Goal: Task Accomplishment & Management: Manage account settings

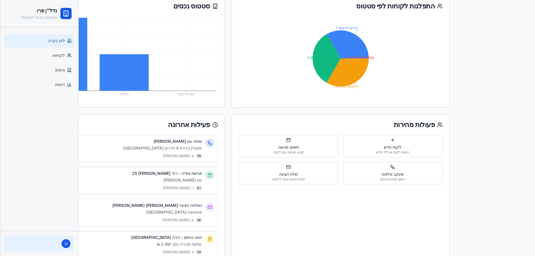
scroll to position [103, 0]
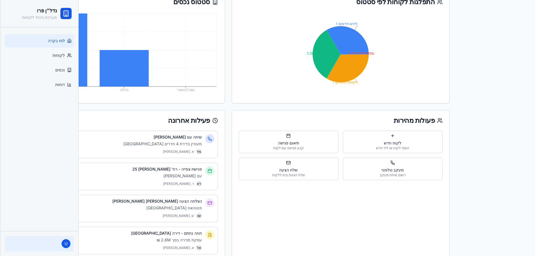
click at [58, 243] on div "U" at bounding box center [39, 244] width 69 height 16
click at [69, 242] on span "U" at bounding box center [66, 243] width 9 height 9
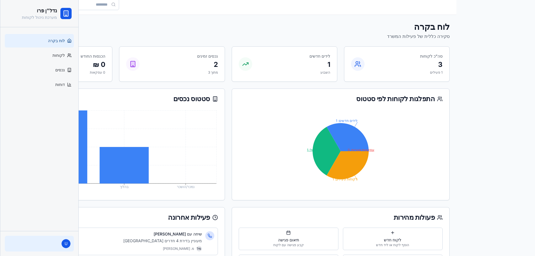
scroll to position [0, 0]
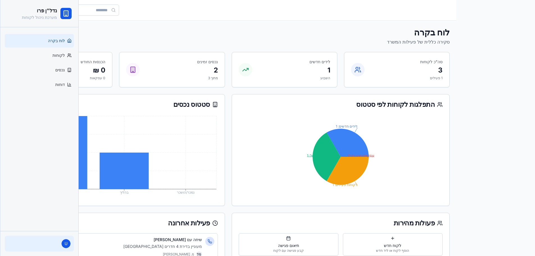
click at [64, 12] on rect at bounding box center [66, 14] width 4 height 6
drag, startPoint x: 69, startPoint y: 8, endPoint x: 66, endPoint y: 11, distance: 3.6
click at [67, 9] on div at bounding box center [65, 13] width 11 height 11
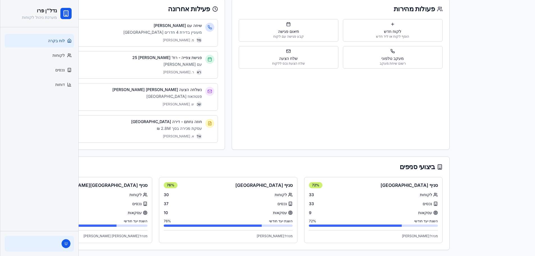
scroll to position [215, 0]
click at [66, 244] on span "U" at bounding box center [66, 243] width 9 height 9
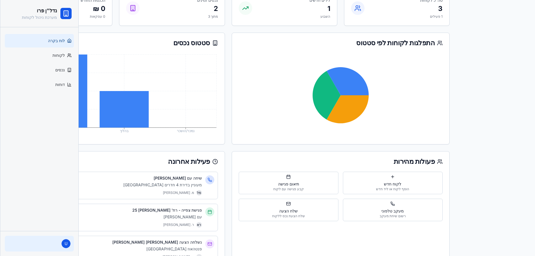
scroll to position [0, 0]
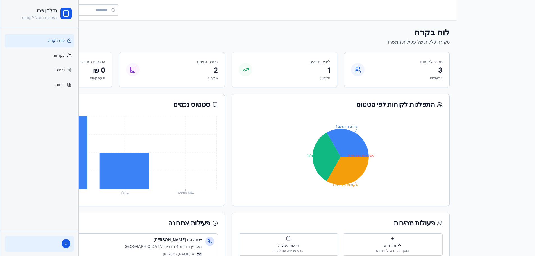
click at [243, 32] on div "לוח בקרה סקירה כללית של פעילות המשרד לקוח חדש נכס חדש" at bounding box center [228, 36] width 443 height 18
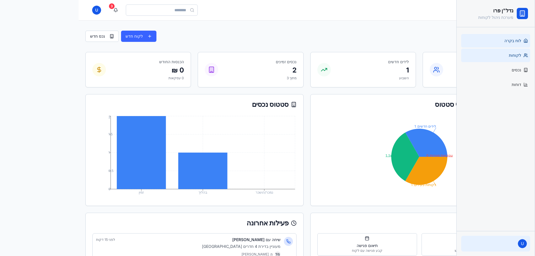
click at [501, 57] on link "לקוחות" at bounding box center [495, 55] width 69 height 13
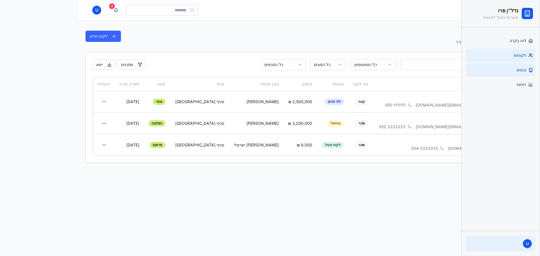
click at [516, 71] on link "נכסים" at bounding box center [500, 69] width 69 height 13
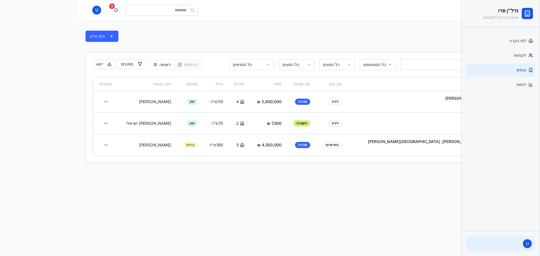
click at [174, 27] on div "ניהול נכסים ניהול מלאי הנכסים למכירה והשכרה נכס חדש" at bounding box center [308, 36] width 447 height 18
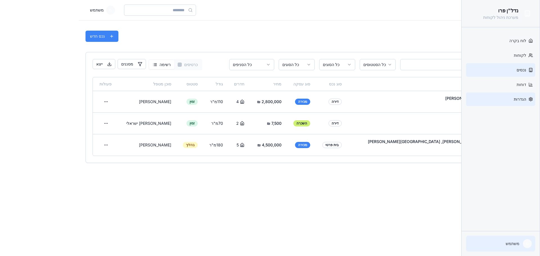
click at [520, 96] on link "הגדרות" at bounding box center [500, 98] width 69 height 13
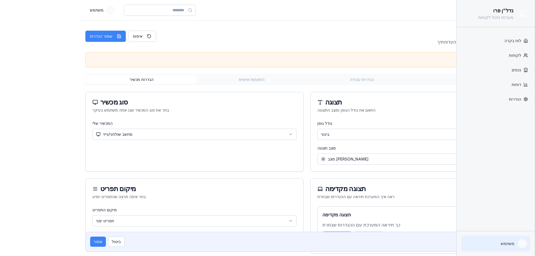
click at [397, 58] on div "יש לך שינויים שלא נשמרו" at bounding box center [307, 60] width 434 height 6
click at [500, 96] on link "הגדרות" at bounding box center [495, 98] width 69 height 13
click at [527, 99] on icon at bounding box center [525, 99] width 3 height 4
click at [511, 81] on link "דוחות" at bounding box center [495, 84] width 69 height 13
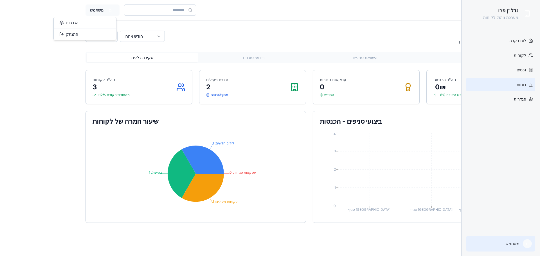
click at [97, 11] on html "פתח תפריט מ משתמש דוחות וניתוחים ניתוח ביצועים ומדדי הצלחה של המשרד חודש אחרון …" at bounding box center [270, 128] width 540 height 256
click at [522, 100] on html "פתח תפריט מ משתמש דוחות וניתוחים ניתוח ביצועים ומדדי הצלחה של המשרד חודש אחרון …" at bounding box center [270, 128] width 540 height 256
click at [525, 99] on span "הגדרות" at bounding box center [519, 99] width 12 height 6
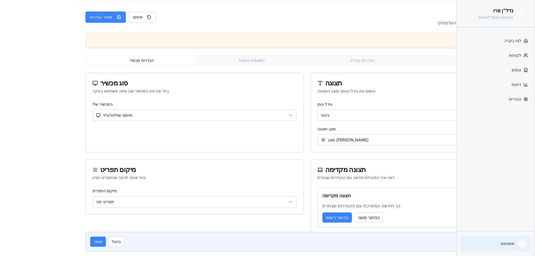
scroll to position [28, 0]
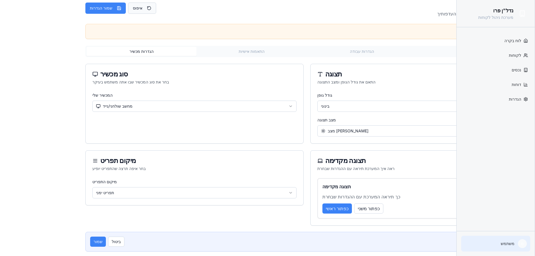
click at [133, 11] on button "איפוס" at bounding box center [142, 8] width 28 height 11
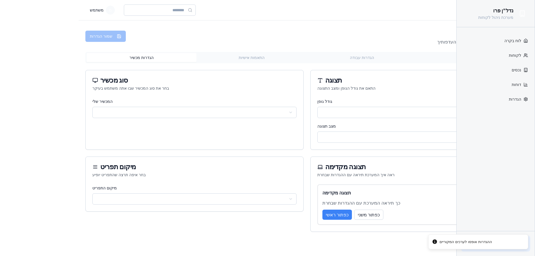
scroll to position [0, 0]
click at [191, 117] on html "פתח תפריט מ משתמש הגדרות אישיות התאם את המערכת לצרכיך האישיים והעדפותיך שמור הג…" at bounding box center [270, 128] width 540 height 256
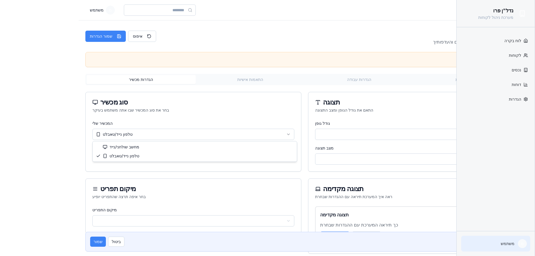
click at [177, 133] on html "פתח תפריט מ משתמש הגדרות אישיות התאם את המערכת לצרכיך האישיים והעדפותיך איפוס ש…" at bounding box center [267, 143] width 535 height 287
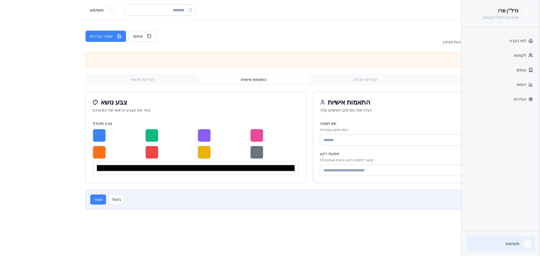
click at [255, 48] on div "הגדרות אישיות התאם את המערכת לצרכיך האישיים והעדפותיך איפוס שמור הגדרות יש לך ש…" at bounding box center [308, 118] width 447 height 182
click at [343, 138] on input at bounding box center [422, 139] width 206 height 11
type input "**********"
click at [95, 201] on button "שמור" at bounding box center [98, 199] width 16 height 10
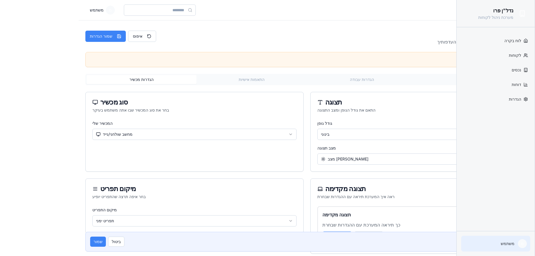
click at [511, 244] on p "משתמש" at bounding box center [490, 244] width 50 height 6
click at [511, 101] on link "הגדרות" at bounding box center [495, 98] width 69 height 13
click at [260, 50] on div "הגדרות אישיות התאם את המערכת לצרכיך האישיים והעדפותיך איפוס שמור הגדרות יש לך ש…" at bounding box center [308, 153] width 447 height 253
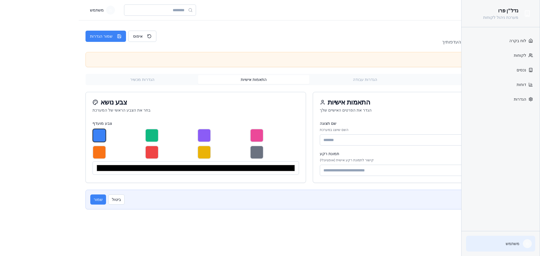
click at [48, 146] on div "נדל"ן פרו מערכת ניהול לקוחות לוח בקרה לקוחות נכסים דוחות הגדרות מ משתמש" at bounding box center [39, 128] width 79 height 256
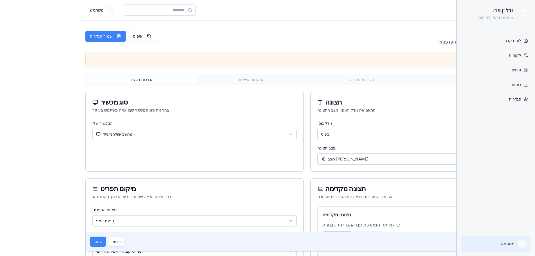
click at [522, 13] on icon at bounding box center [522, 13] width 0 height 0
click at [422, 31] on div "הגדרות אישיות התאם את המערכת לצרכיך האישיים והעדפותיך איפוס שמור הגדרות" at bounding box center [306, 36] width 443 height 18
click at [501, 49] on link "לקוחות" at bounding box center [495, 55] width 69 height 13
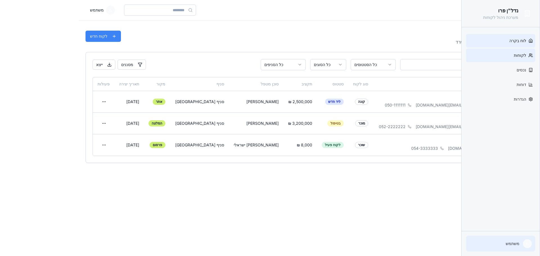
click at [506, 40] on link "לוח בקרה" at bounding box center [500, 40] width 69 height 13
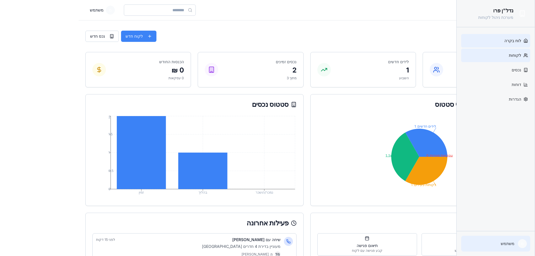
click at [523, 57] on link "לקוחות" at bounding box center [495, 55] width 69 height 13
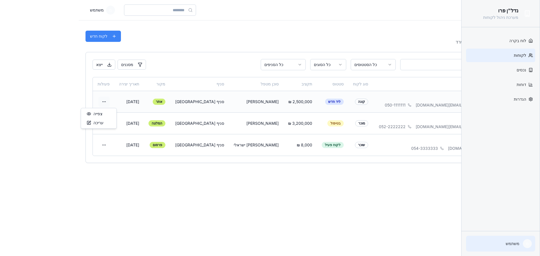
click at [115, 101] on html "פתח תפריט מ משתמש ניהול לקוחות ניהול מאגר הלקוחות והלידים של המשרד לקוח חדש כל …" at bounding box center [270, 128] width 540 height 256
click at [105, 116] on div "צפייה" at bounding box center [98, 113] width 33 height 9
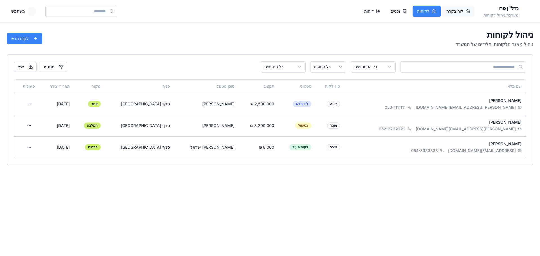
click at [463, 11] on span "לוח בקרה" at bounding box center [454, 11] width 17 height 6
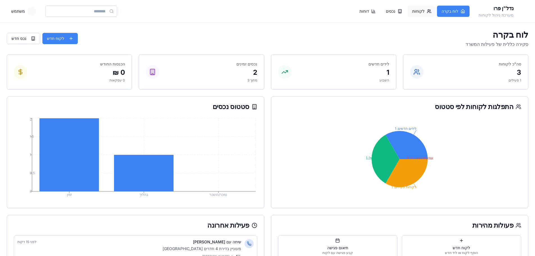
click at [436, 12] on button "לקוחות" at bounding box center [422, 11] width 28 height 11
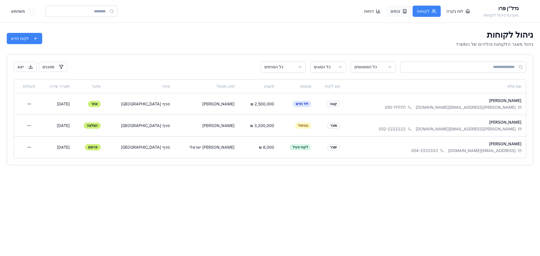
click at [400, 12] on span "נכסים" at bounding box center [395, 11] width 10 height 6
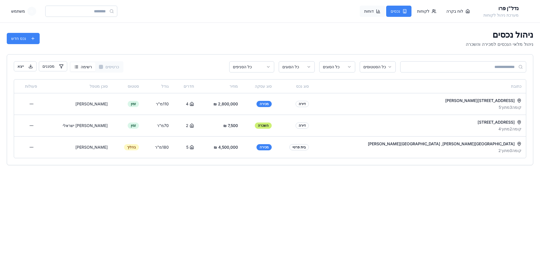
click at [385, 8] on button "דוחות" at bounding box center [371, 11] width 25 height 11
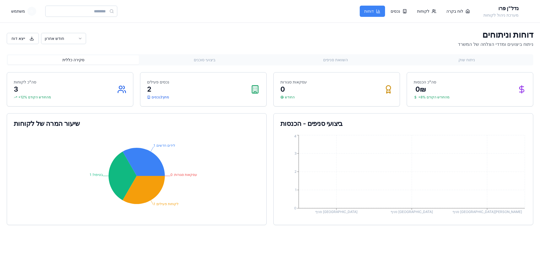
click at [318, 44] on div "דוחות וניתוחים ניתוח ביצועים ומדדי הצלחה של המשרד חודש אחרון ייצא דוח" at bounding box center [270, 39] width 526 height 18
click at [463, 10] on span "לוח בקרה" at bounding box center [454, 11] width 17 height 6
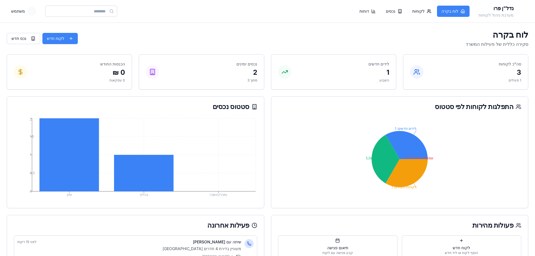
click at [305, 33] on div "לוח בקרה סקירה כללית של פעילות המשרד לקוח חדש נכס חדש" at bounding box center [268, 39] width 522 height 18
click at [127, 164] on icon at bounding box center [144, 173] width 60 height 37
click at [126, 166] on icon at bounding box center [144, 173] width 60 height 37
click at [153, 42] on div "לוח בקרה סקירה כללית של פעילות המשרד לקוח חדש נכס חדש" at bounding box center [268, 39] width 522 height 18
click at [343, 13] on span "הרשאות" at bounding box center [336, 11] width 14 height 6
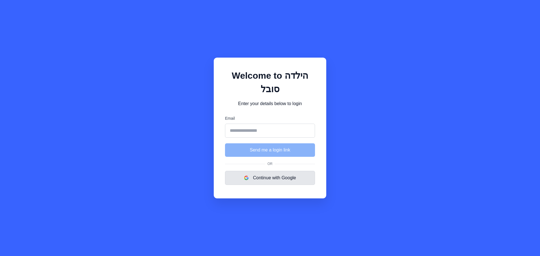
click at [281, 178] on button "Continue with Google" at bounding box center [270, 178] width 90 height 14
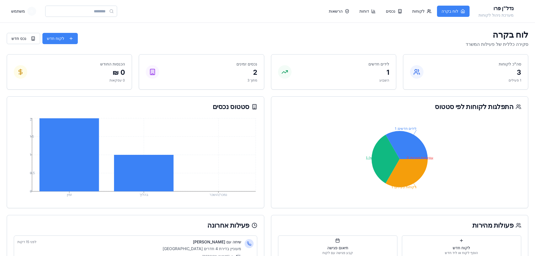
click at [320, 33] on div "לוח בקרה סקירה כללית של פעילות המשרד לקוח חדש נכס חדש" at bounding box center [268, 39] width 522 height 18
click at [343, 11] on span "הרשאות" at bounding box center [336, 11] width 14 height 6
click at [315, 18] on div "נדל"ן פרו מערכת ניהול לקוחות לוח בקרה לקוחות נכסים דוחות הרשאות מ משתמש" at bounding box center [267, 11] width 535 height 22
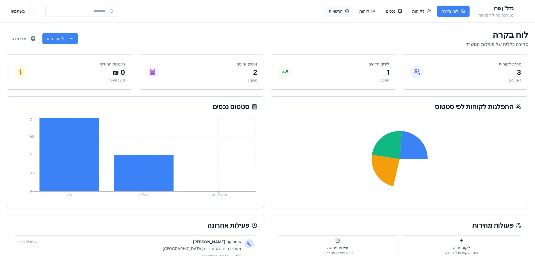
click at [343, 11] on span "הרשאות" at bounding box center [336, 11] width 14 height 6
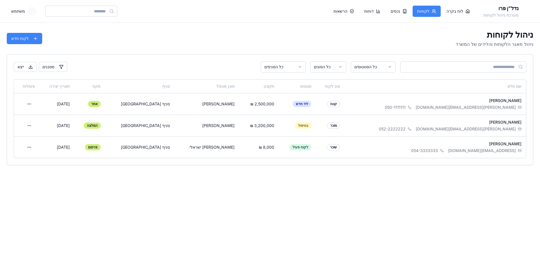
click at [191, 37] on div "ניהול לקוחות ניהול מאגר הלקוחות והלידים של המשרד לקוח חדש" at bounding box center [270, 39] width 526 height 18
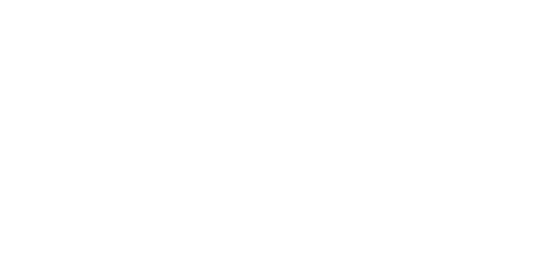
click at [208, 0] on html at bounding box center [270, 0] width 540 height 0
click at [282, 0] on html at bounding box center [270, 0] width 540 height 0
